Goal: Information Seeking & Learning: Learn about a topic

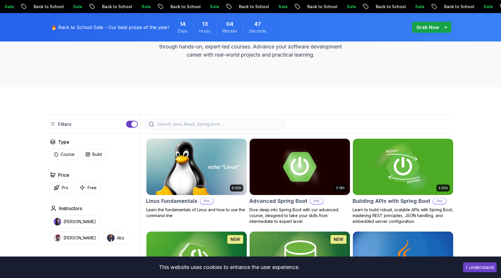
scroll to position [89, 0]
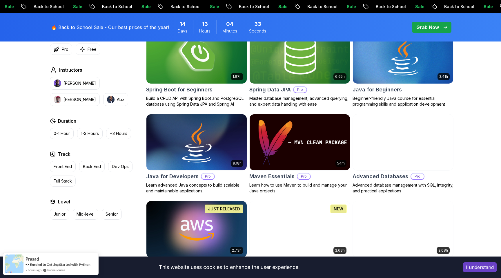
scroll to position [300, 0]
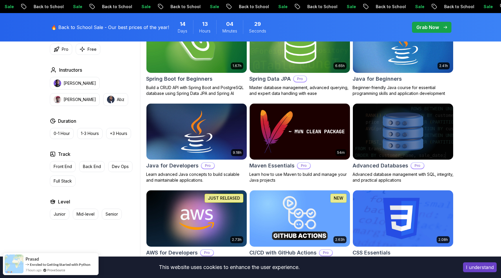
click at [182, 166] on h2 "Java for Developers" at bounding box center [172, 165] width 52 height 8
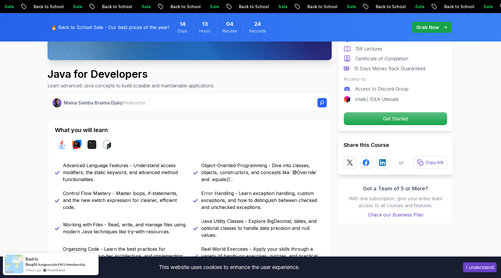
scroll to position [210, 0]
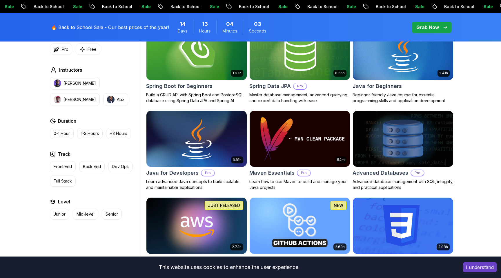
scroll to position [300, 0]
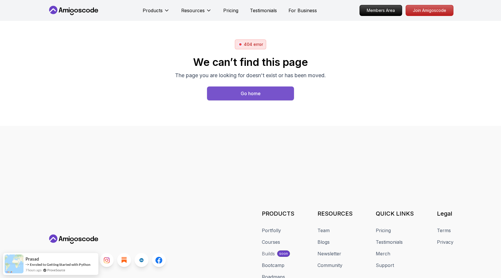
click at [244, 95] on div "Go home" at bounding box center [251, 93] width 20 height 7
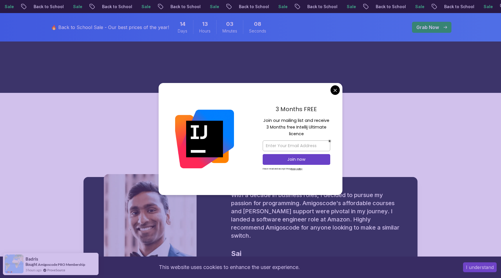
scroll to position [685, 0]
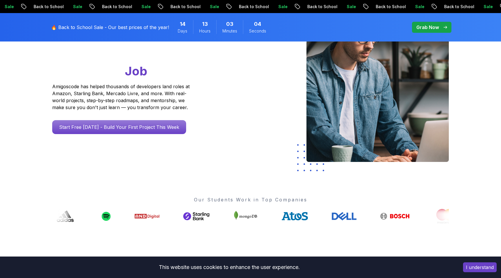
scroll to position [0, 0]
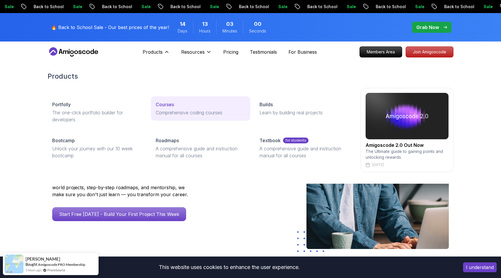
click at [160, 106] on p "Courses" at bounding box center [165, 104] width 18 height 7
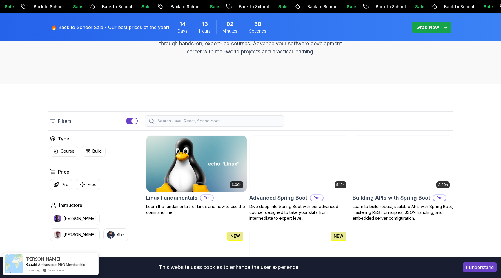
scroll to position [93, 0]
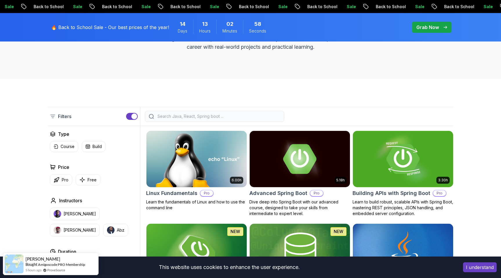
click at [166, 117] on input "search" at bounding box center [218, 116] width 124 height 6
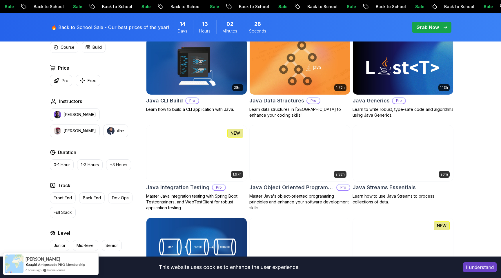
scroll to position [290, 0]
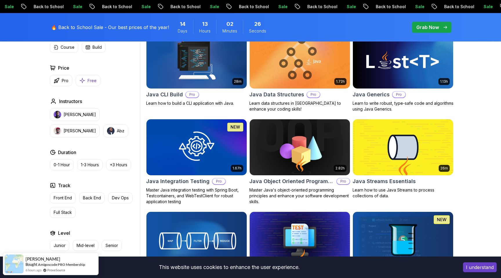
type input "java"
click at [93, 80] on p "Free" at bounding box center [92, 81] width 9 height 6
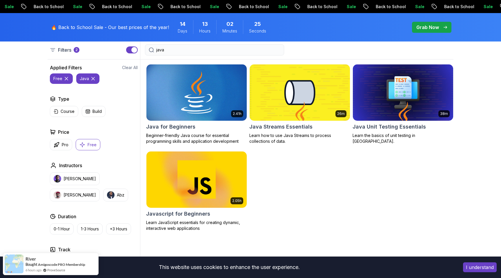
scroll to position [154, 0]
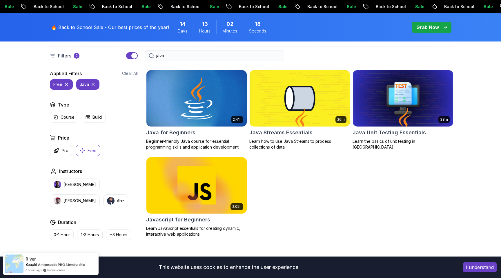
click at [186, 138] on div "2.41h Java for Beginners Beginner-friendly Java course for essential programmin…" at bounding box center [196, 110] width 101 height 80
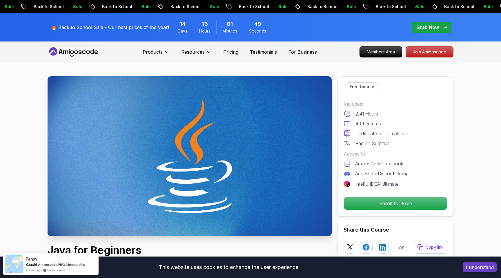
scroll to position [7, 0]
